Goal: Information Seeking & Learning: Understand process/instructions

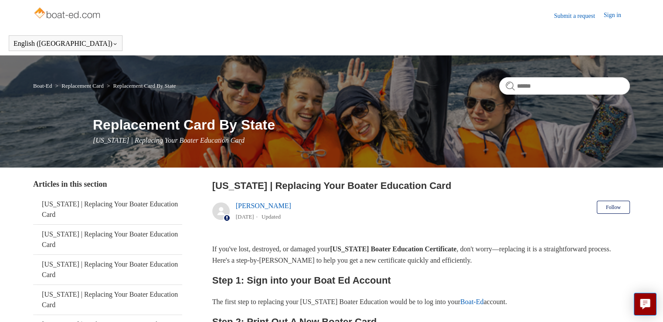
click at [605, 14] on link "Sign in" at bounding box center [617, 15] width 26 height 10
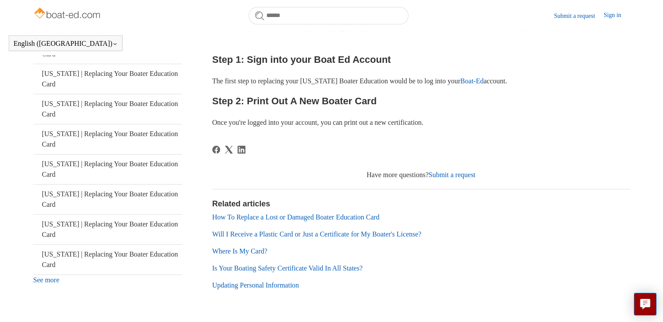
scroll to position [176, 0]
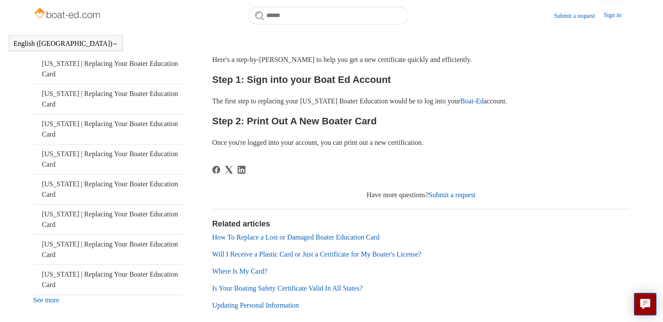
click at [57, 299] on link "See more" at bounding box center [46, 299] width 26 height 7
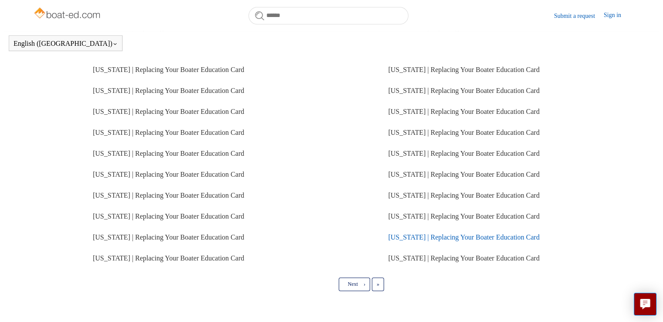
scroll to position [198, 0]
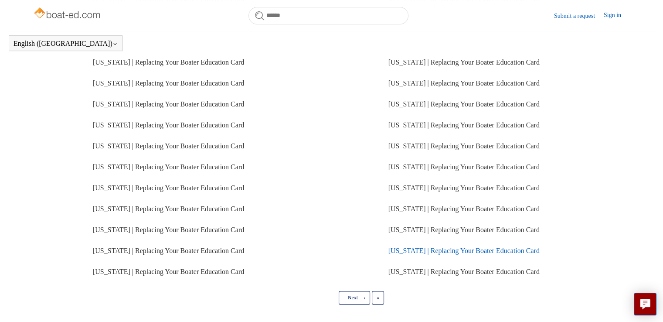
click at [413, 254] on link "[US_STATE] | Replacing Your Boater Education Card" at bounding box center [464, 250] width 151 height 7
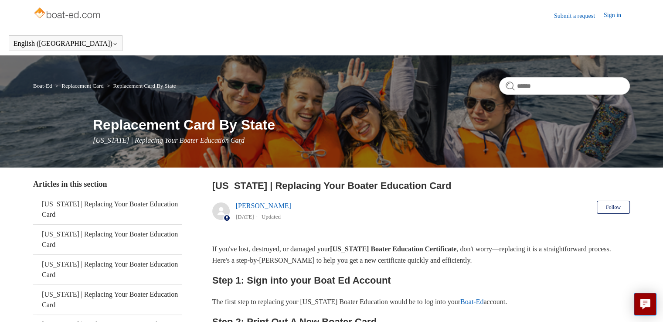
click at [586, 16] on link "Submit a request" at bounding box center [579, 15] width 50 height 9
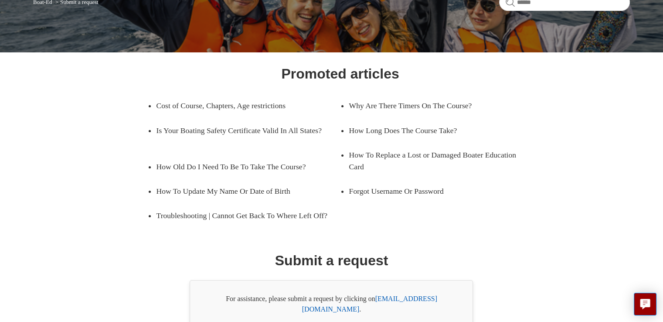
scroll to position [89, 0]
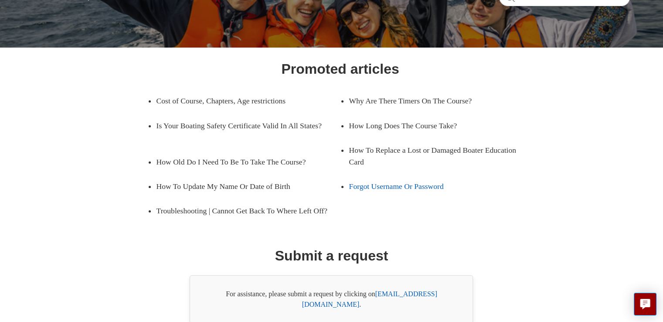
click at [403, 189] on link "Forgot Username Or Password" at bounding box center [434, 186] width 171 height 24
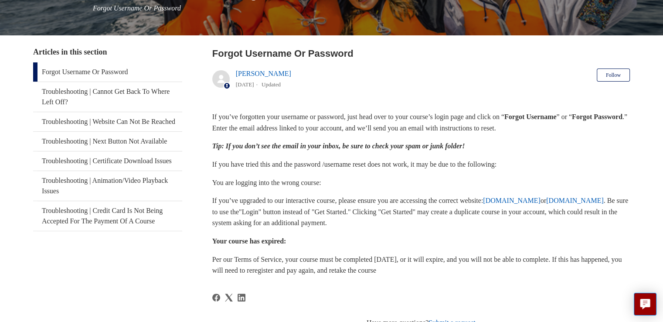
scroll to position [138, 0]
